Goal: Task Accomplishment & Management: Use online tool/utility

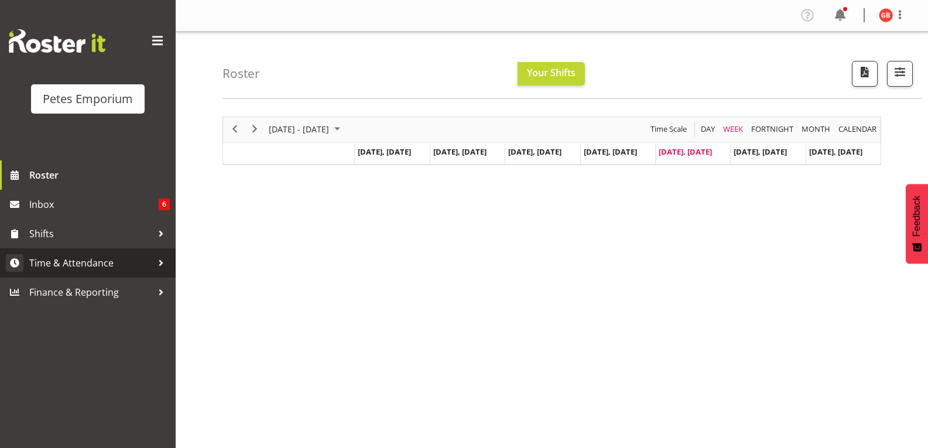
click at [83, 263] on span "Time & Attendance" at bounding box center [90, 263] width 123 height 18
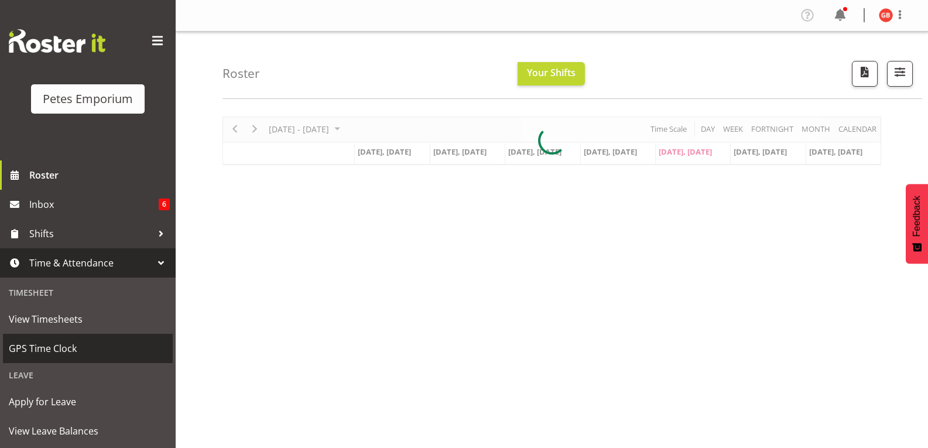
click at [50, 346] on span "GPS Time Clock" at bounding box center [88, 349] width 158 height 18
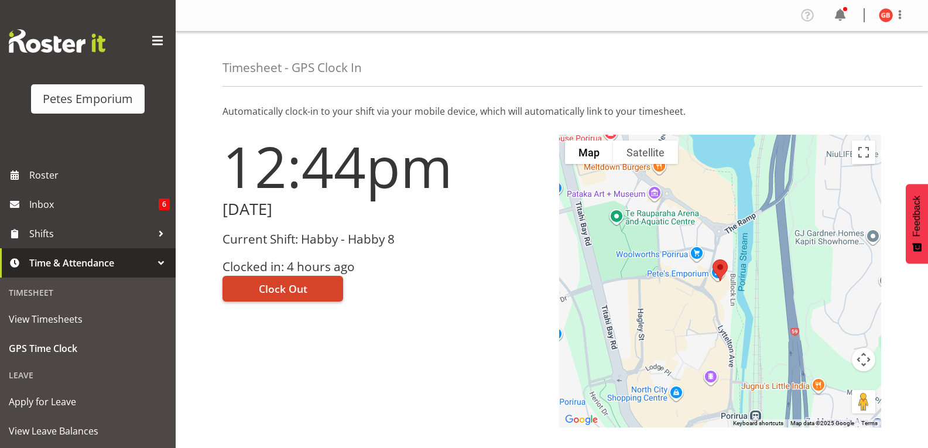
click at [304, 289] on span "Clock Out" at bounding box center [283, 288] width 49 height 15
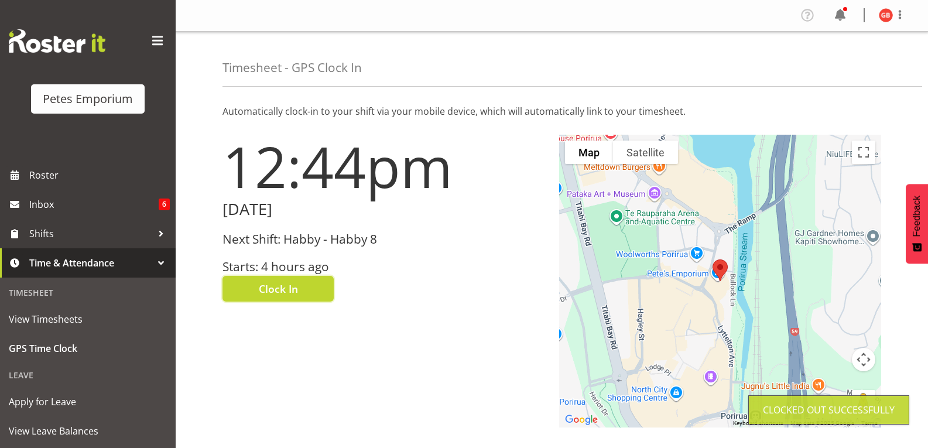
click at [883, 15] on img at bounding box center [886, 15] width 14 height 14
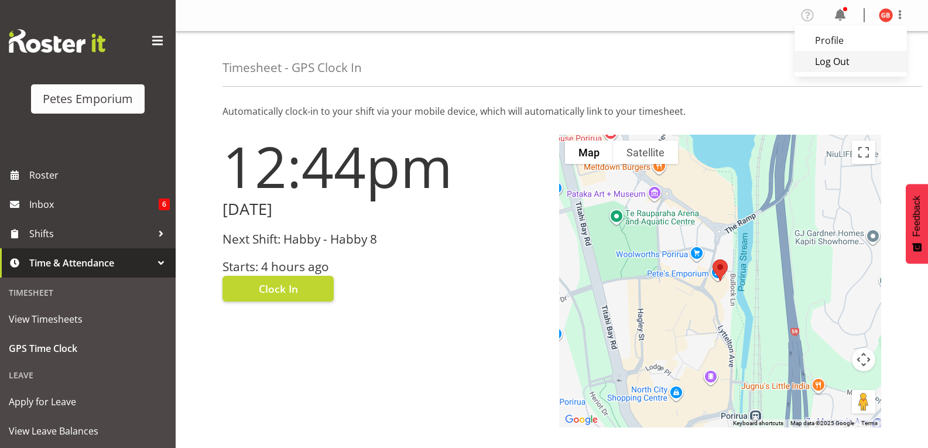
click at [827, 68] on link "Log Out" at bounding box center [851, 61] width 112 height 21
